Goal: Find specific page/section: Find specific page/section

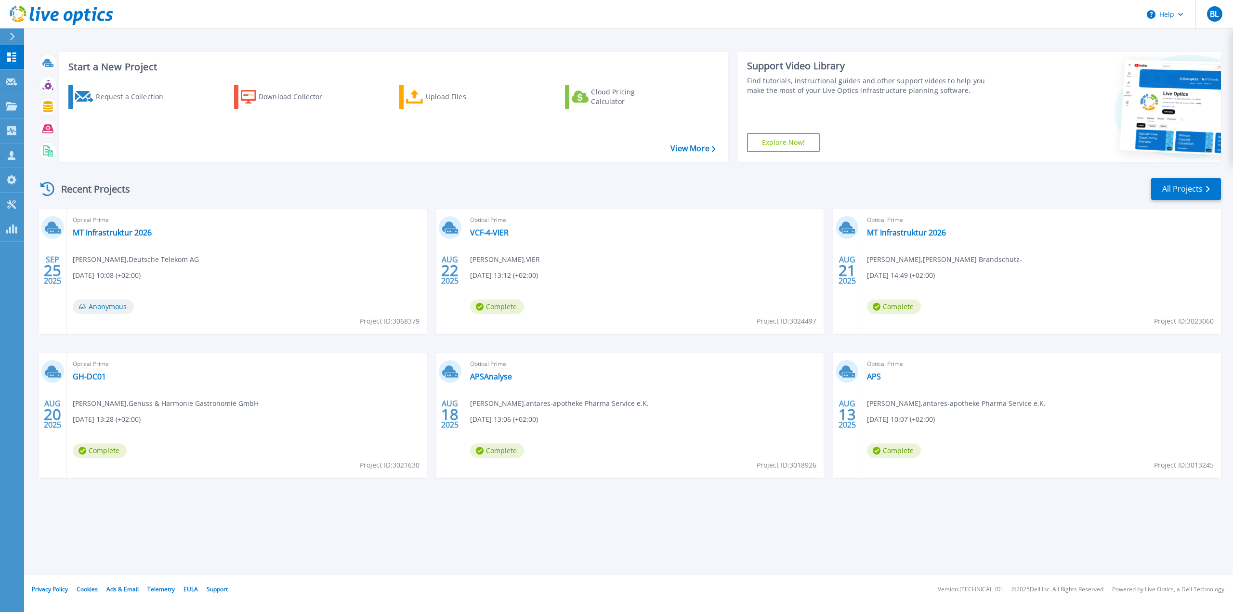
click at [1096, 299] on div "Optical Prime MT Infrastruktur 2026 Sven Wuth , Harald Meyer Brandschutz- 08.21…" at bounding box center [1041, 271] width 360 height 125
click at [12, 116] on link "Projects Projects" at bounding box center [12, 106] width 24 height 25
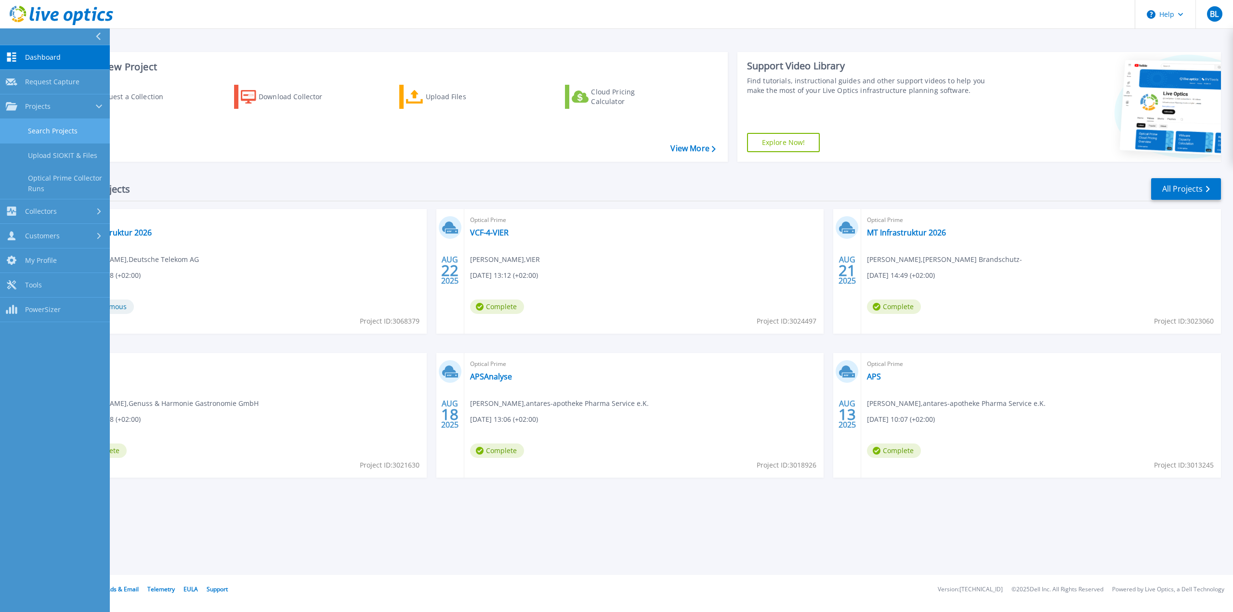
click at [46, 132] on link "Search Projects" at bounding box center [55, 131] width 110 height 25
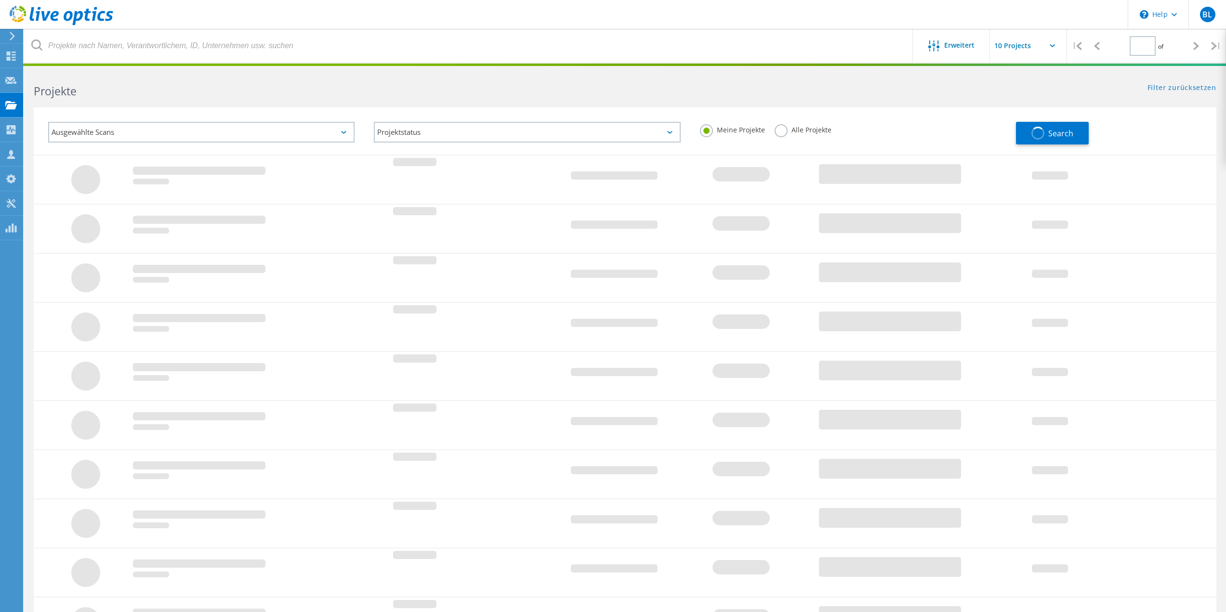
type input "1"
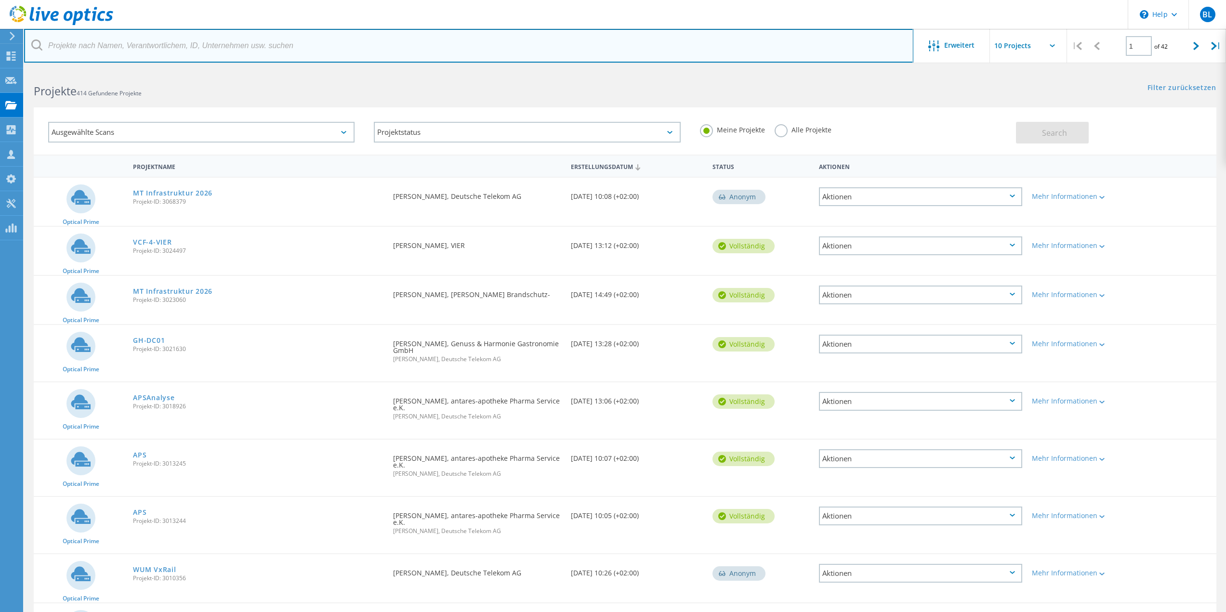
click at [147, 39] on input "text" at bounding box center [468, 46] width 889 height 34
